Goal: Task Accomplishment & Management: Use online tool/utility

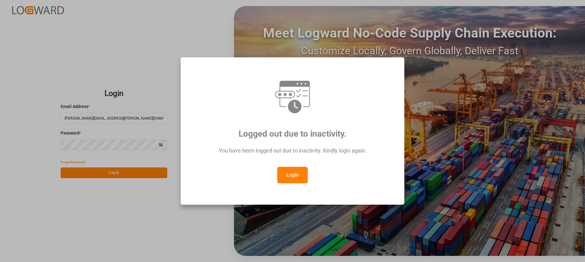
click at [299, 172] on button "Login" at bounding box center [292, 175] width 30 height 16
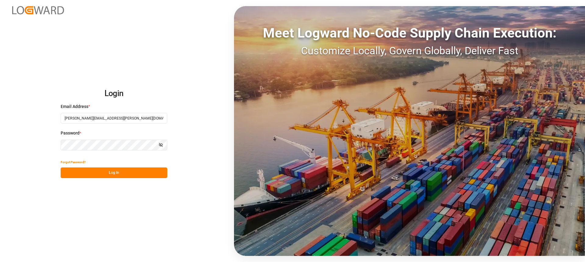
click at [110, 175] on button "Log In" at bounding box center [114, 172] width 107 height 11
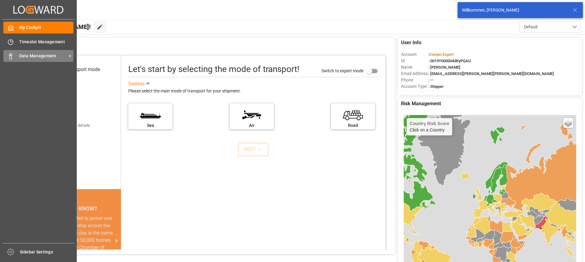
click at [19, 56] on span "Data Management" at bounding box center [43, 56] width 48 height 6
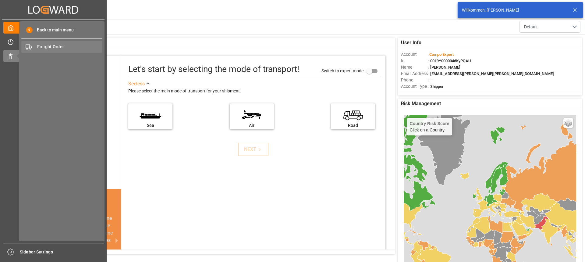
click at [70, 47] on span "Freight Order" at bounding box center [69, 47] width 65 height 6
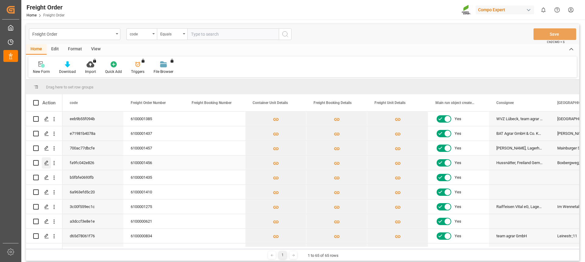
click at [46, 164] on polygon "Press SPACE to select this row." at bounding box center [46, 162] width 3 height 3
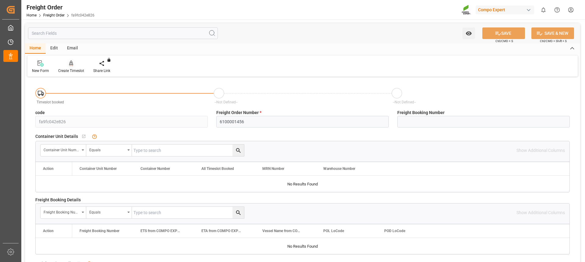
click at [75, 66] on div at bounding box center [71, 63] width 26 height 6
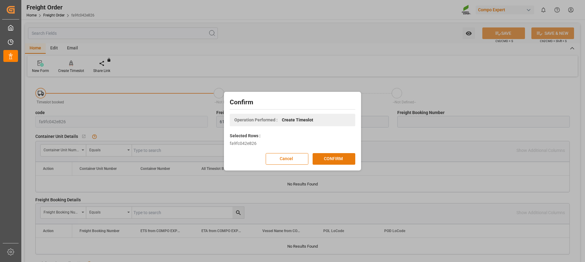
click at [336, 161] on button "CONFIRM" at bounding box center [334, 159] width 43 height 12
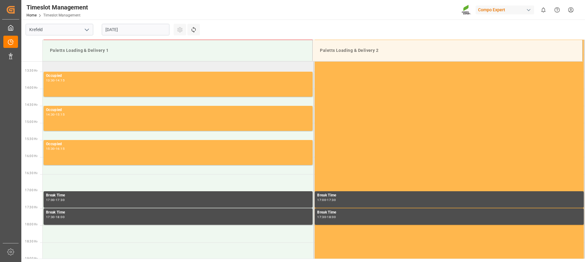
scroll to position [501, 0]
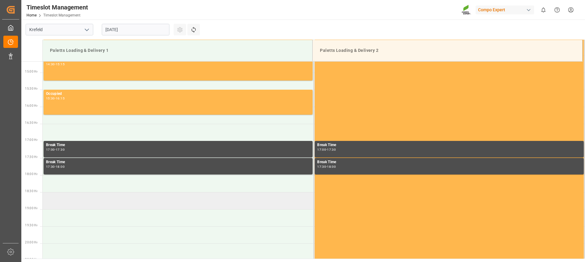
click at [80, 200] on td at bounding box center [178, 200] width 271 height 17
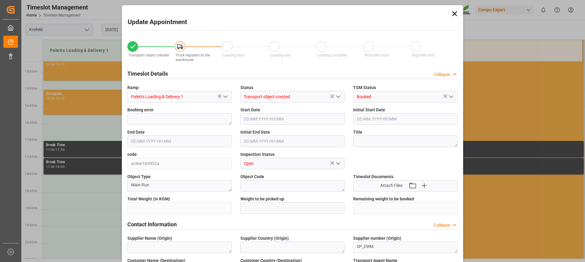
type input "24080"
type input "0"
type input "[DATE] 18:30"
type input "[DATE] 19:00"
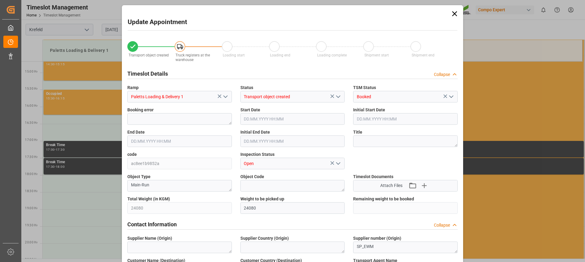
type input "[DATE] 11:29"
type input "[DATE] 12:07"
click at [281, 118] on input "[DATE] 18:30" at bounding box center [292, 119] width 104 height 12
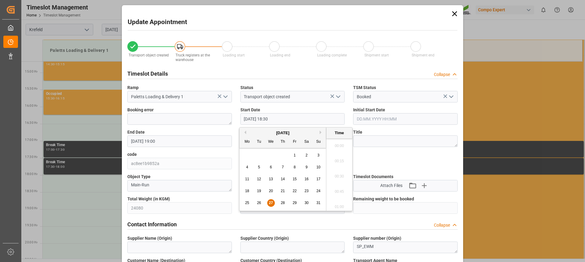
scroll to position [1099, 0]
click at [272, 203] on span "27" at bounding box center [271, 202] width 4 height 4
click at [342, 191] on li "12:45" at bounding box center [339, 189] width 26 height 15
type input "[DATE] 12:45"
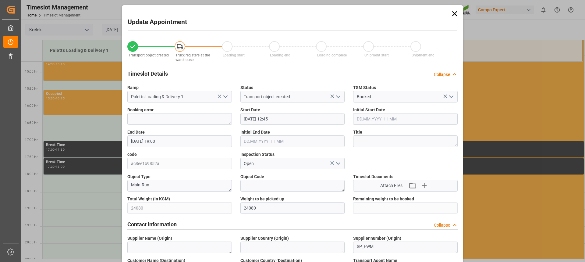
click at [177, 142] on input "[DATE] 19:00" at bounding box center [179, 141] width 104 height 12
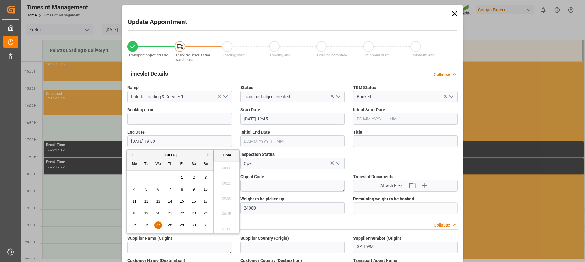
scroll to position [1129, 0]
click at [158, 228] on div "27" at bounding box center [158, 224] width 8 height 7
click at [224, 225] on li "13:30" at bounding box center [227, 226] width 26 height 15
type input "[DATE] 13:30"
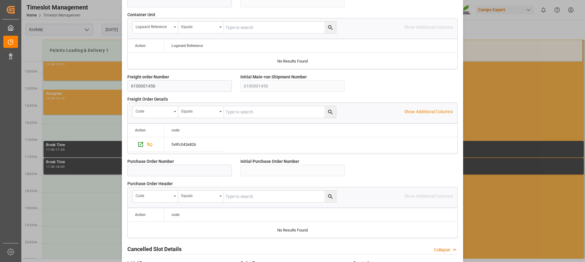
scroll to position [543, 0]
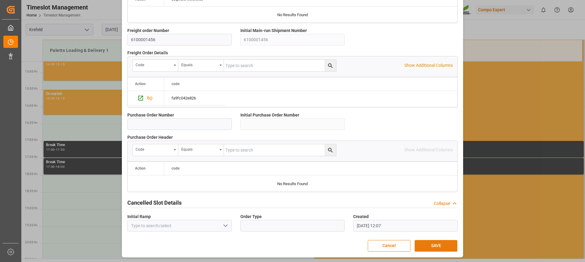
click at [429, 246] on button "SAVE" at bounding box center [436, 246] width 43 height 12
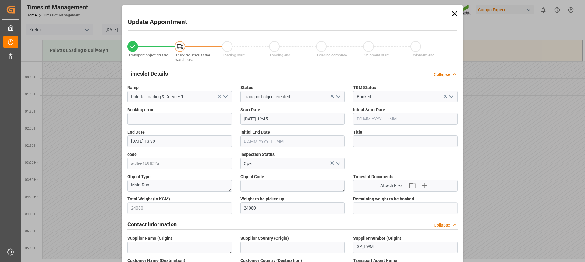
click at [454, 17] on icon at bounding box center [454, 13] width 9 height 9
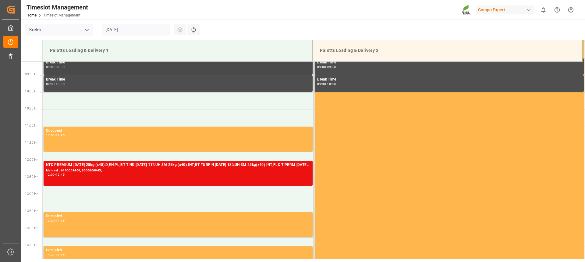
scroll to position [366, 0]
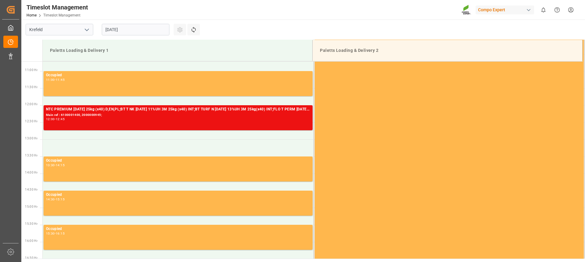
click at [118, 31] on input "[DATE]" at bounding box center [136, 30] width 68 height 12
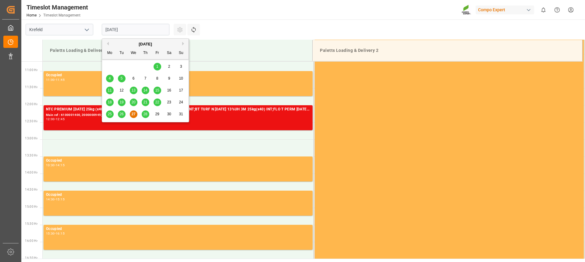
click at [145, 114] on span "28" at bounding box center [145, 114] width 4 height 4
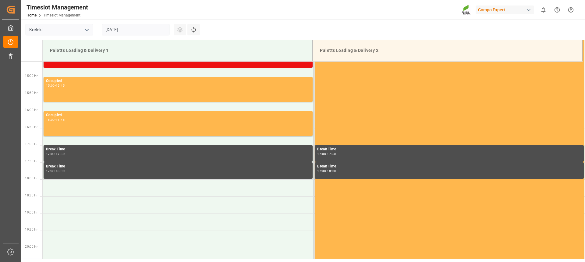
scroll to position [531, 0]
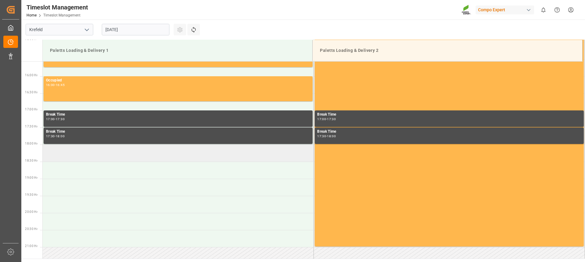
click at [98, 153] on td at bounding box center [178, 152] width 271 height 17
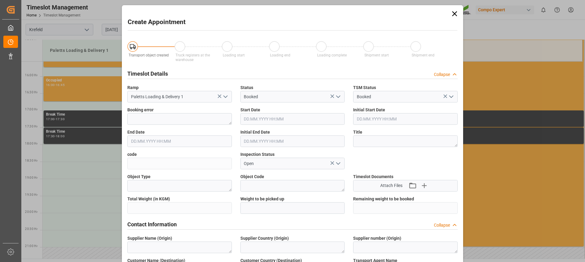
type input "[DATE] 18:00"
type input "[DATE] 18:30"
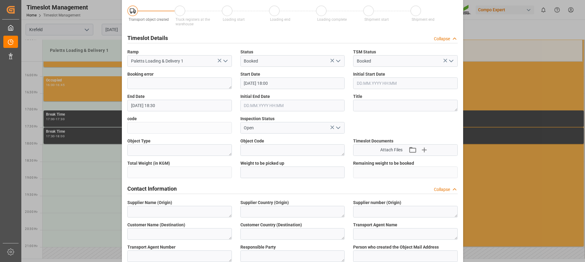
scroll to position [0, 0]
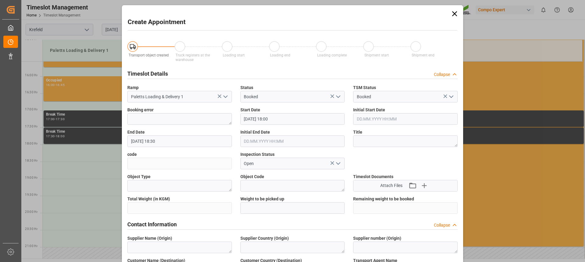
click at [454, 13] on icon at bounding box center [454, 13] width 9 height 9
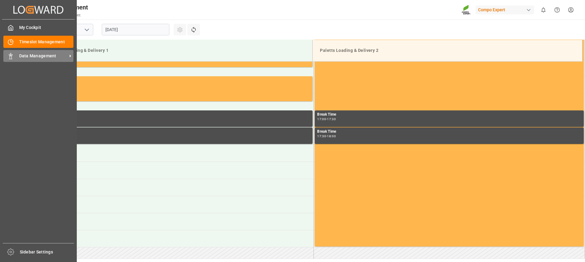
click at [16, 60] on div "Data Management Data Management" at bounding box center [38, 56] width 70 height 12
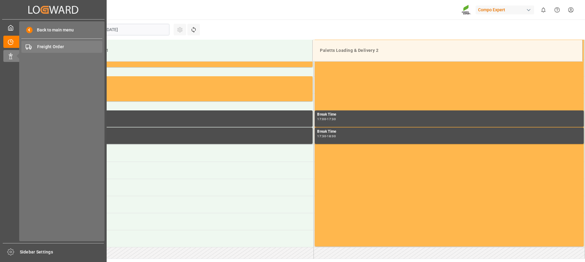
click at [45, 47] on span "Freight Order" at bounding box center [69, 47] width 65 height 6
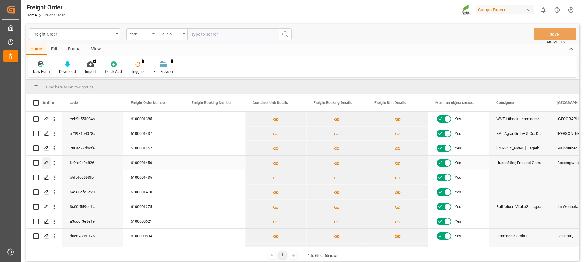
click at [45, 164] on polygon "Press SPACE to select this row." at bounding box center [46, 162] width 3 height 3
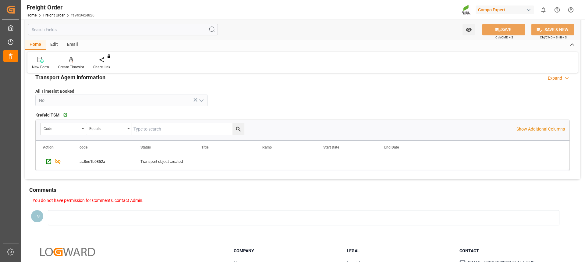
scroll to position [258, 0]
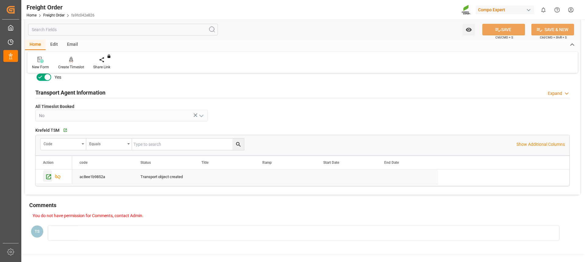
click at [47, 175] on icon "Press SPACE to select this row." at bounding box center [48, 176] width 6 height 6
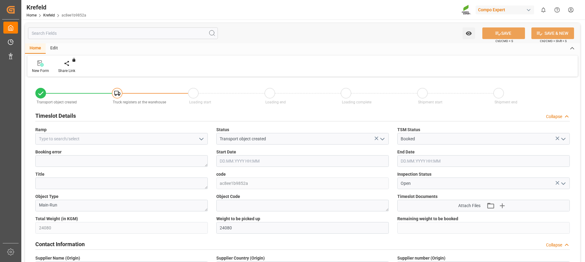
type input "[DATE] 11:29"
type input "[DATE] 12:07"
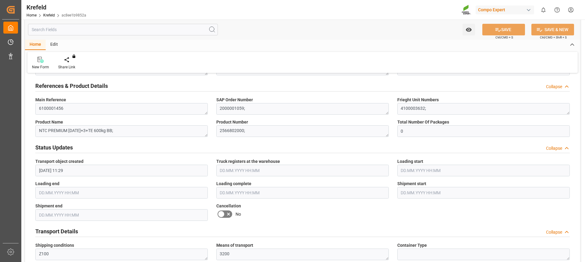
scroll to position [274, 0]
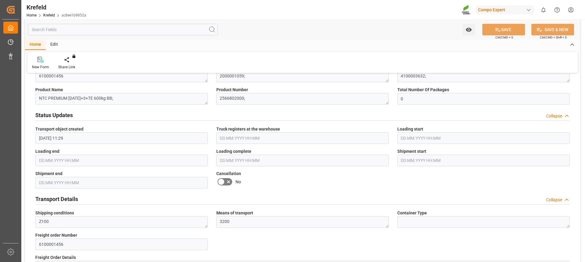
click at [227, 181] on icon at bounding box center [228, 181] width 7 height 7
click at [0, 0] on input "checkbox" at bounding box center [0, 0] width 0 height 0
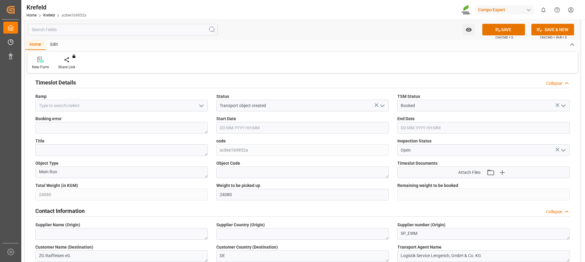
scroll to position [0, 0]
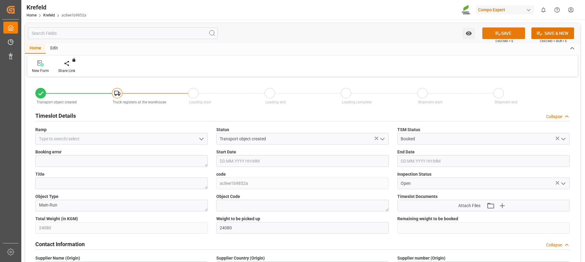
click at [509, 35] on button "SAVE" at bounding box center [503, 33] width 43 height 12
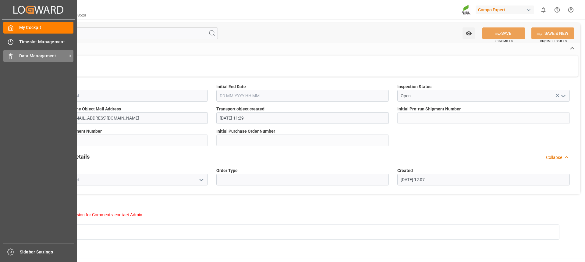
click at [23, 56] on span "Data Management" at bounding box center [43, 56] width 48 height 6
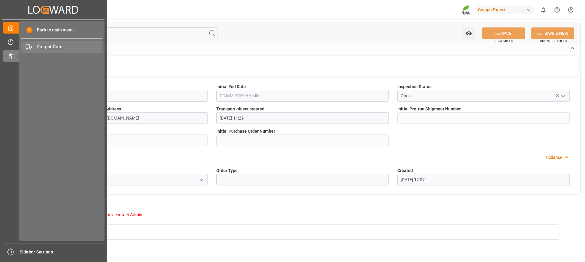
click at [39, 45] on span "Freight Order" at bounding box center [69, 47] width 65 height 6
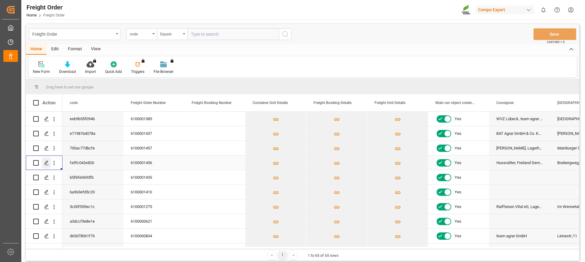
click at [46, 163] on icon "Press SPACE to select this row." at bounding box center [46, 162] width 5 height 5
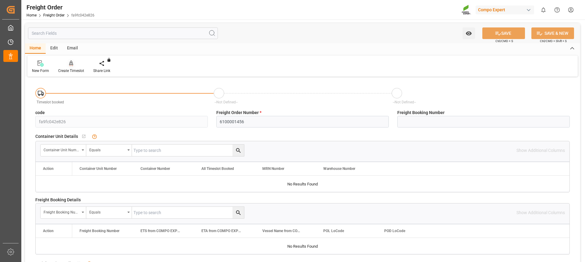
click at [68, 67] on div "Create Timeslot" at bounding box center [71, 66] width 35 height 13
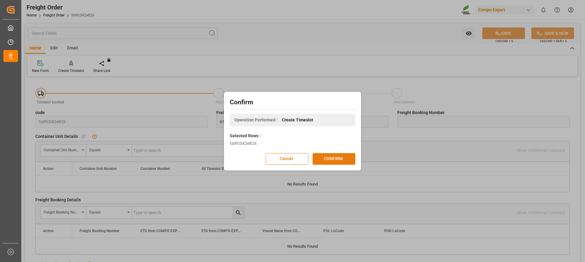
click at [325, 158] on button "CONFIRM" at bounding box center [334, 159] width 43 height 12
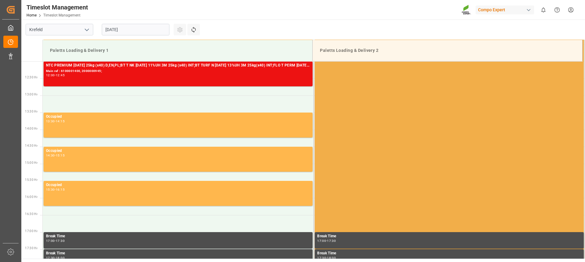
scroll to position [440, 0]
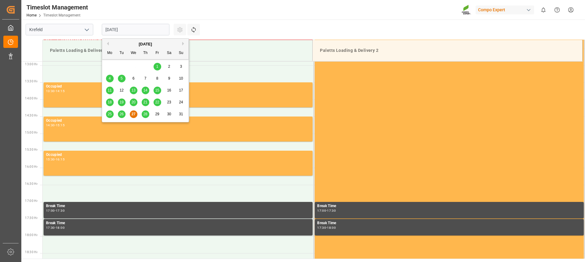
click at [138, 27] on input "[DATE]" at bounding box center [136, 30] width 68 height 12
click at [147, 117] on div "28" at bounding box center [146, 114] width 8 height 7
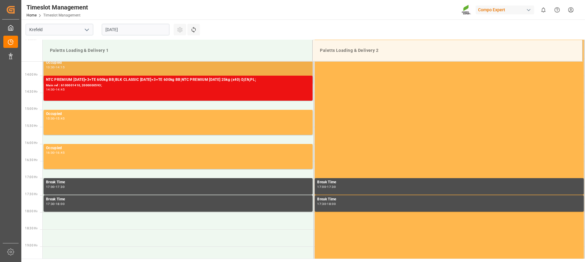
scroll to position [479, 0]
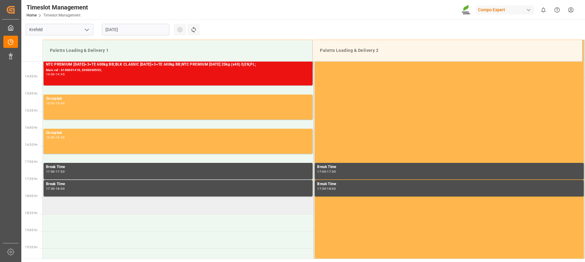
click at [76, 204] on td at bounding box center [178, 205] width 271 height 17
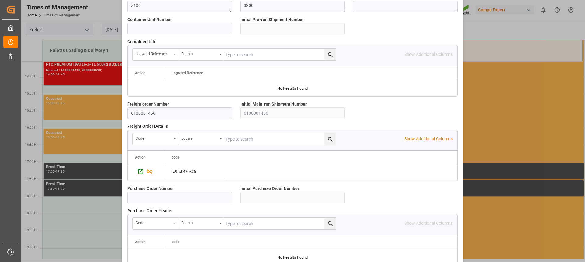
scroll to position [543, 0]
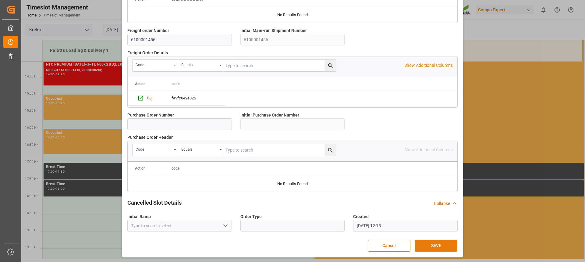
click at [436, 245] on button "SAVE" at bounding box center [436, 246] width 43 height 12
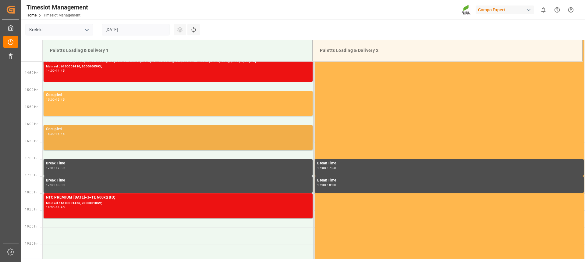
scroll to position [485, 0]
